Goal: Transaction & Acquisition: Download file/media

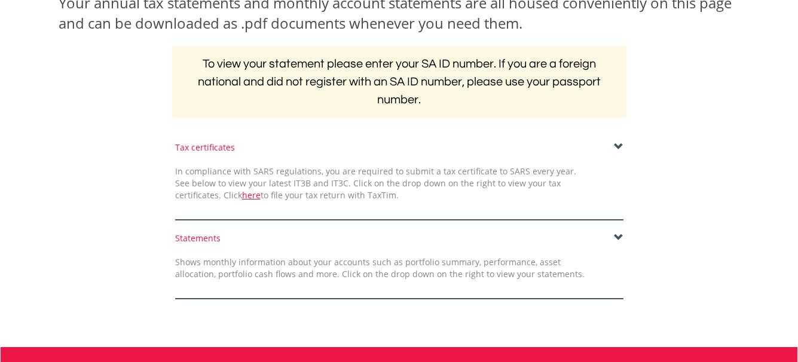
scroll to position [239, 0]
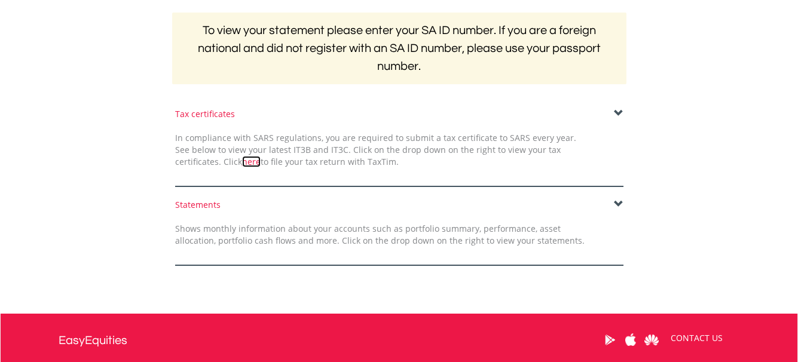
click at [242, 161] on link "here" at bounding box center [251, 161] width 19 height 11
click at [619, 109] on span at bounding box center [619, 114] width 10 height 10
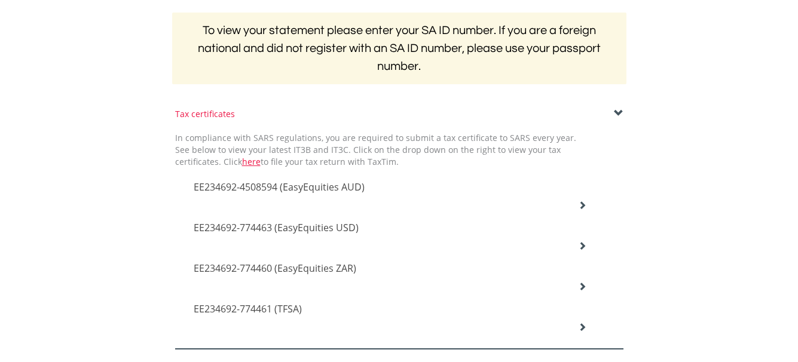
click at [578, 204] on div "EE234692-4508594 (EasyEquities AUD)" at bounding box center [390, 188] width 411 height 41
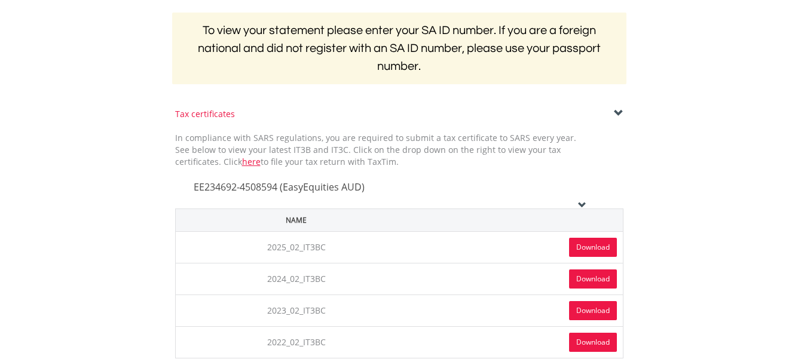
click at [582, 246] on link "Download" at bounding box center [593, 247] width 48 height 19
click at [581, 204] on icon at bounding box center [582, 205] width 8 height 8
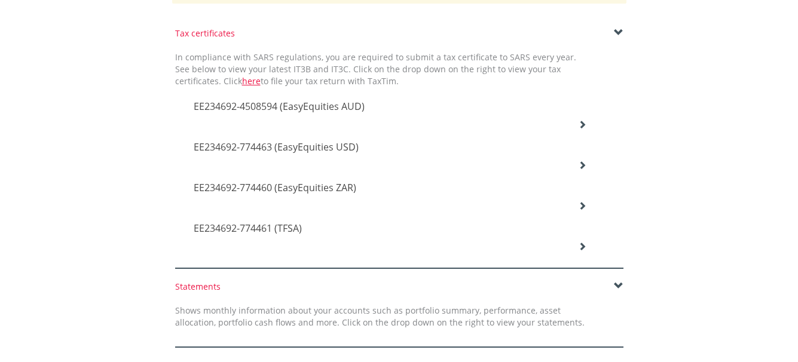
scroll to position [299, 0]
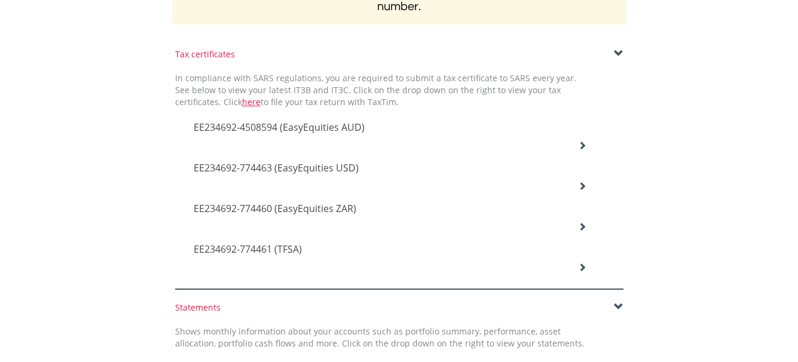
click at [356, 130] on span "EE234692-4508594 (EasyEquities AUD)" at bounding box center [279, 127] width 171 height 13
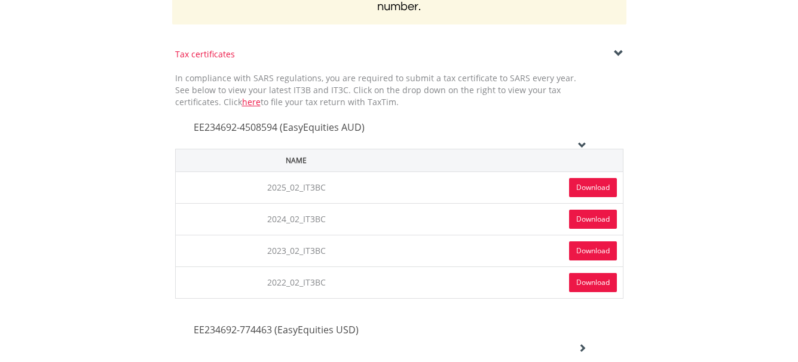
click at [590, 184] on link "Download" at bounding box center [593, 187] width 48 height 19
click at [582, 142] on icon at bounding box center [582, 145] width 8 height 8
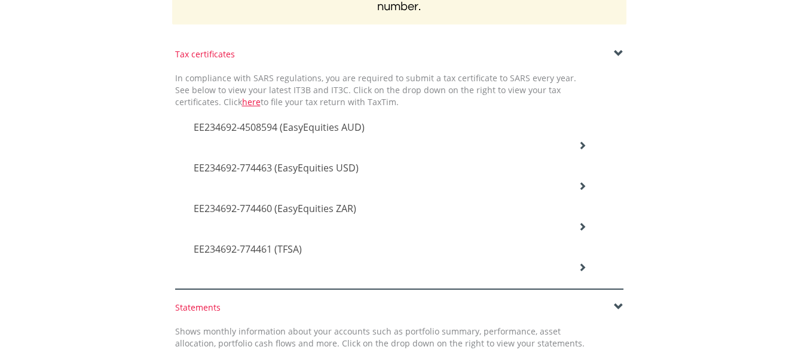
click at [587, 188] on icon at bounding box center [582, 186] width 8 height 8
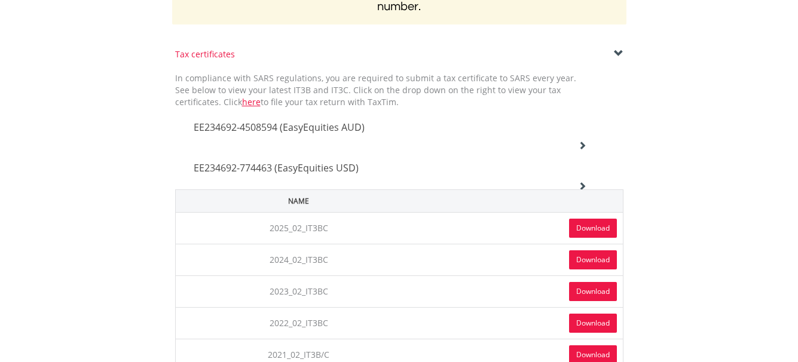
click at [585, 226] on link "Download" at bounding box center [593, 228] width 48 height 19
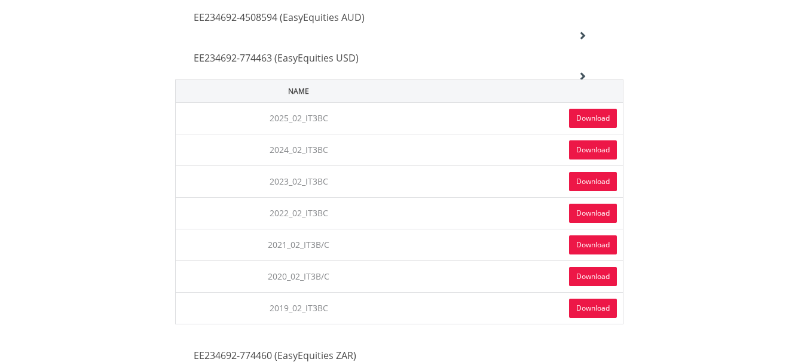
scroll to position [359, 0]
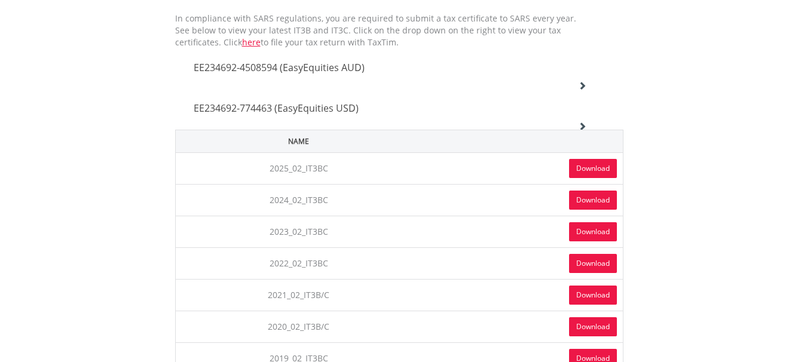
click at [314, 106] on span "EE234692-774463 (EasyEquities USD)" at bounding box center [276, 108] width 165 height 13
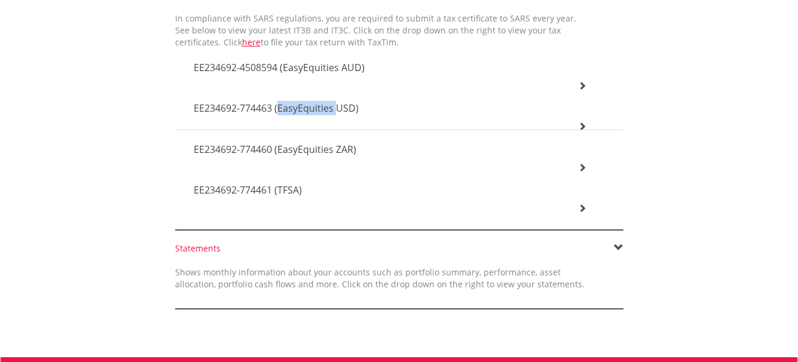
click at [314, 106] on span "EE234692-774463 (EasyEquities USD)" at bounding box center [276, 108] width 165 height 13
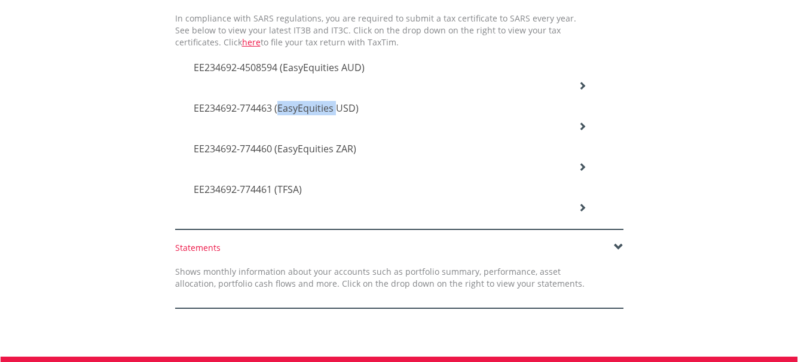
click at [332, 108] on span "EE234692-774463 (EasyEquities USD)" at bounding box center [276, 108] width 165 height 13
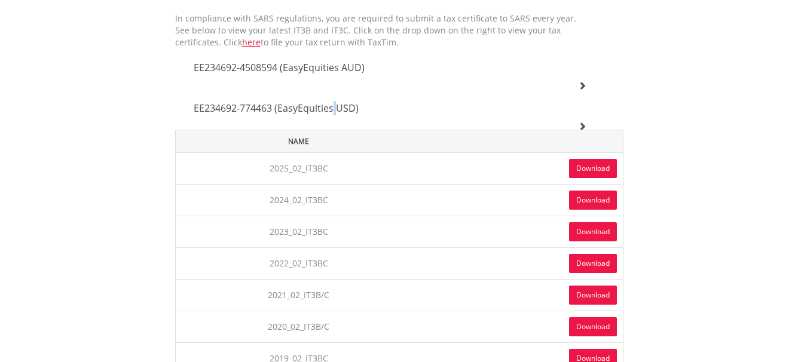
click at [332, 108] on span "EE234692-774463 (EasyEquities USD)" at bounding box center [276, 108] width 165 height 13
click at [590, 167] on link "Download" at bounding box center [593, 168] width 48 height 19
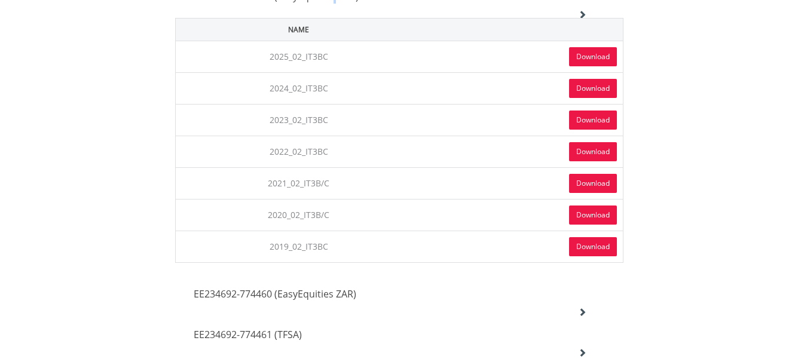
scroll to position [538, 0]
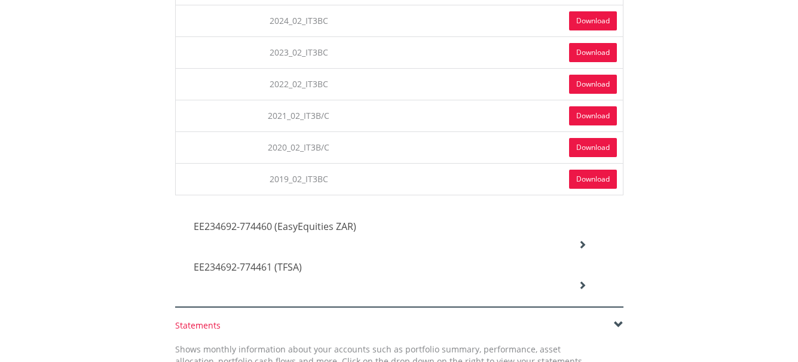
click at [343, 227] on span "EE234692-774460 (EasyEquities ZAR)" at bounding box center [275, 226] width 163 height 13
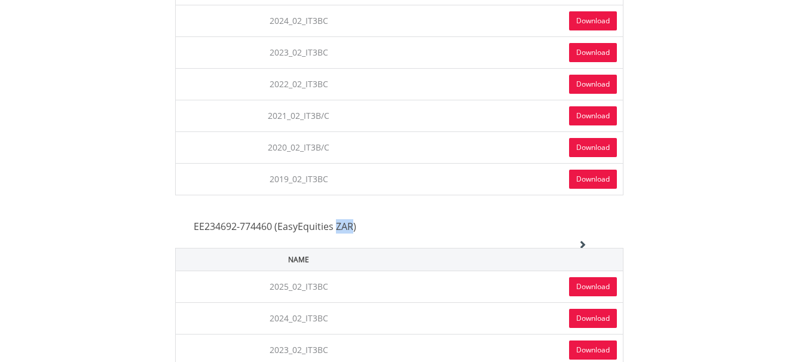
click at [343, 227] on span "EE234692-774460 (EasyEquities ZAR)" at bounding box center [275, 226] width 163 height 13
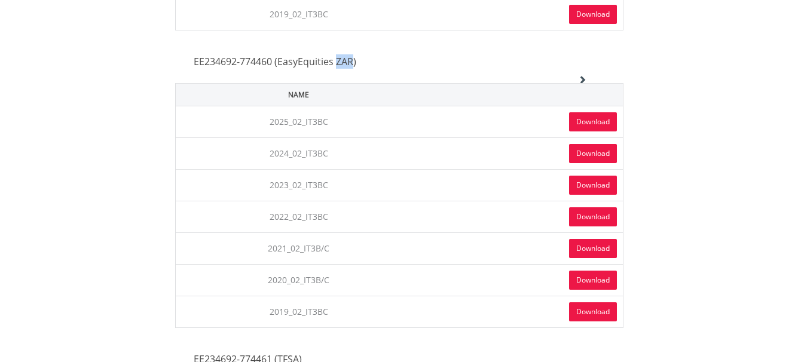
scroll to position [718, 0]
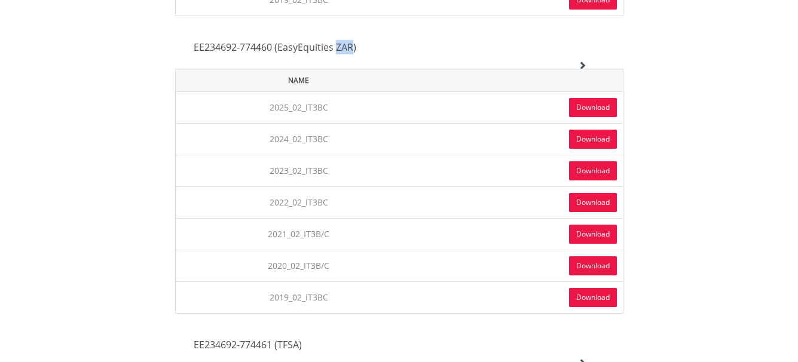
click at [585, 108] on link "Download" at bounding box center [593, 107] width 48 height 19
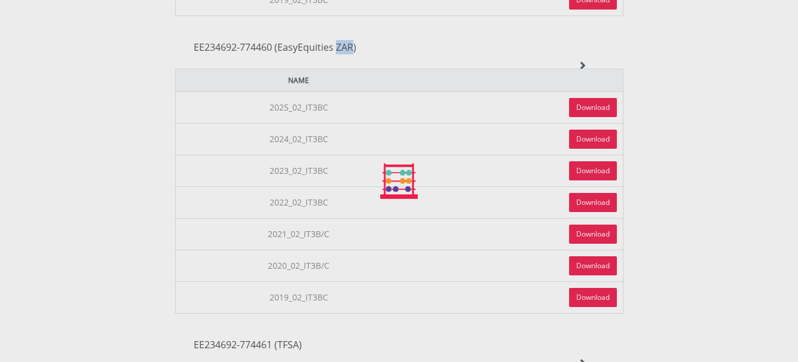
click at [585, 108] on div at bounding box center [399, 181] width 798 height 362
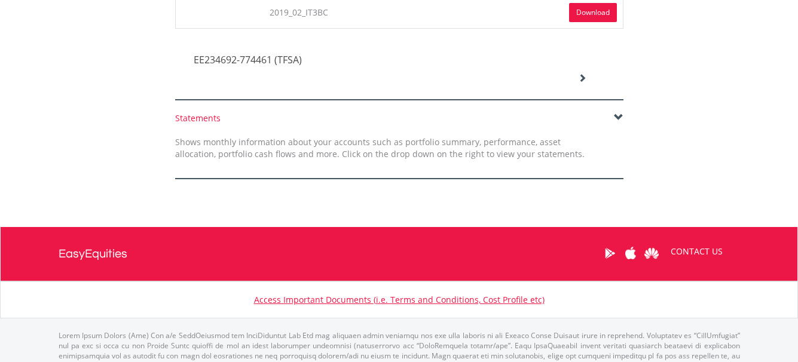
scroll to position [860, 0]
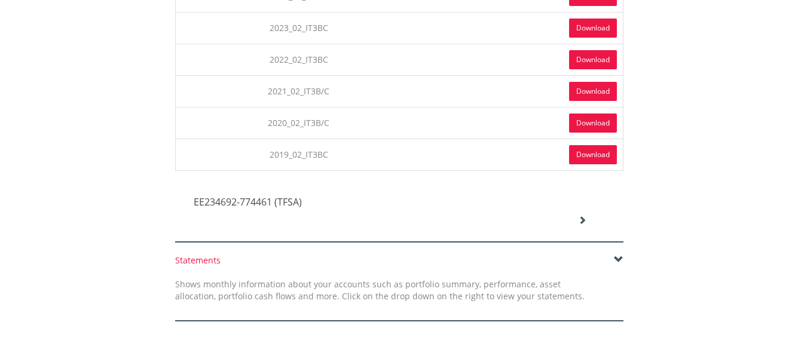
click at [297, 202] on span "EE234692-774461 (TFSA)" at bounding box center [248, 202] width 108 height 13
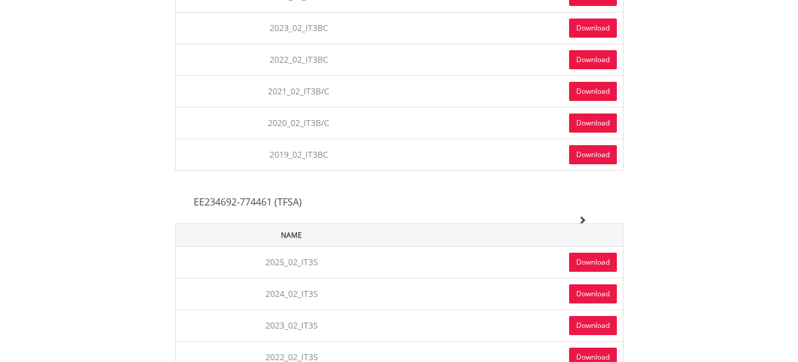
click at [588, 257] on link "Download" at bounding box center [593, 262] width 48 height 19
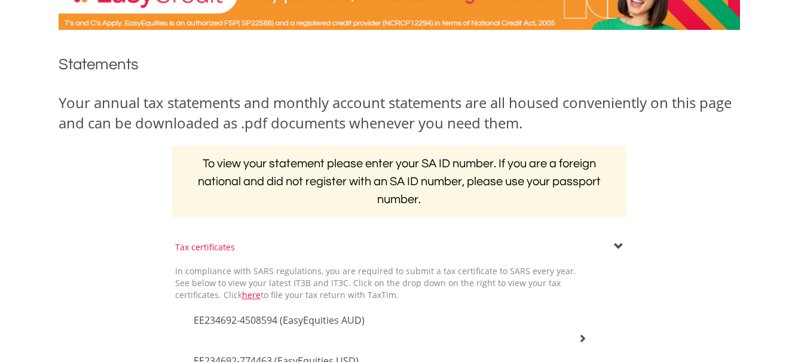
scroll to position [0, 0]
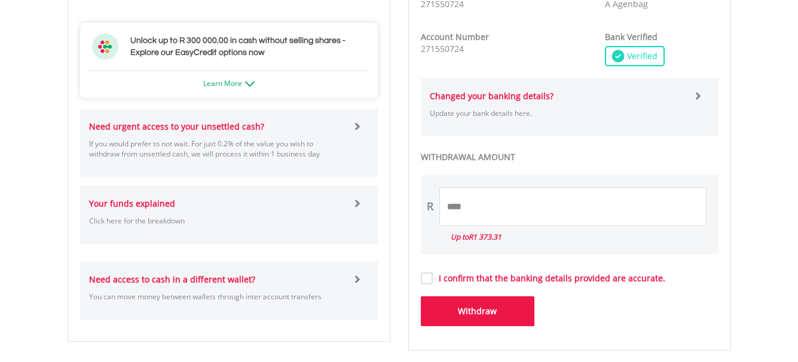
scroll to position [658, 0]
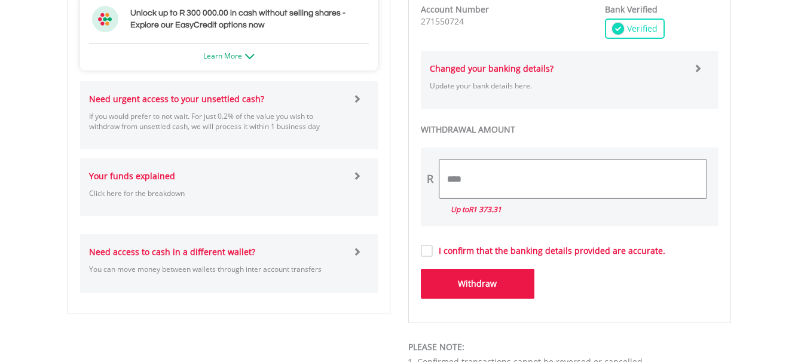
click at [468, 176] on input "****" at bounding box center [573, 179] width 267 height 39
type input "*"
click at [468, 180] on input "*******" at bounding box center [573, 179] width 267 height 39
type input "*******"
click at [474, 282] on button "Withdraw" at bounding box center [478, 284] width 114 height 30
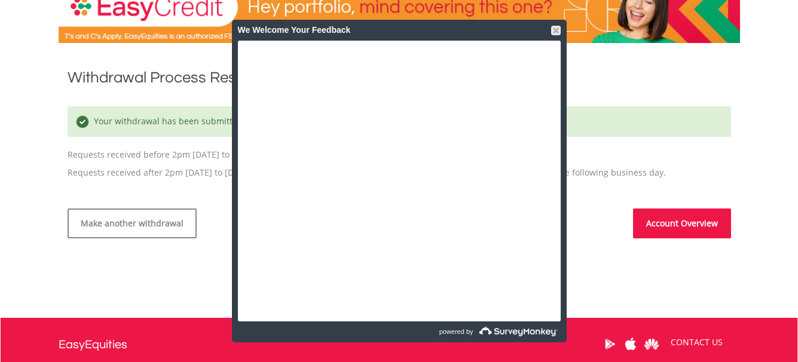
scroll to position [239, 0]
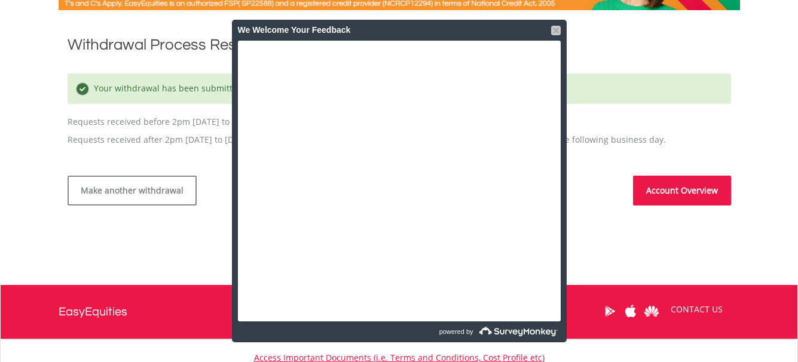
click at [556, 28] on div at bounding box center [556, 31] width 10 height 10
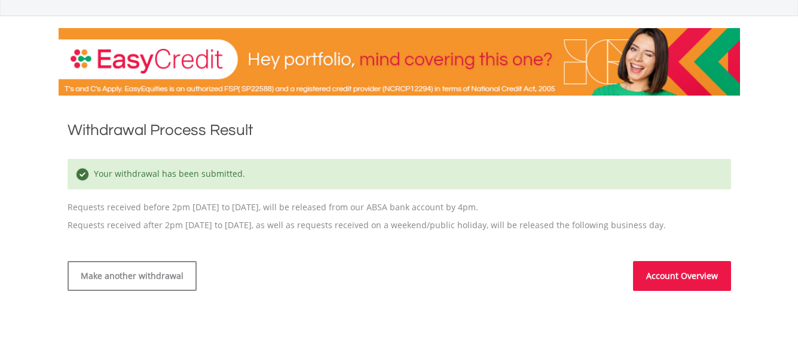
scroll to position [0, 0]
